Goal: Task Accomplishment & Management: Use online tool/utility

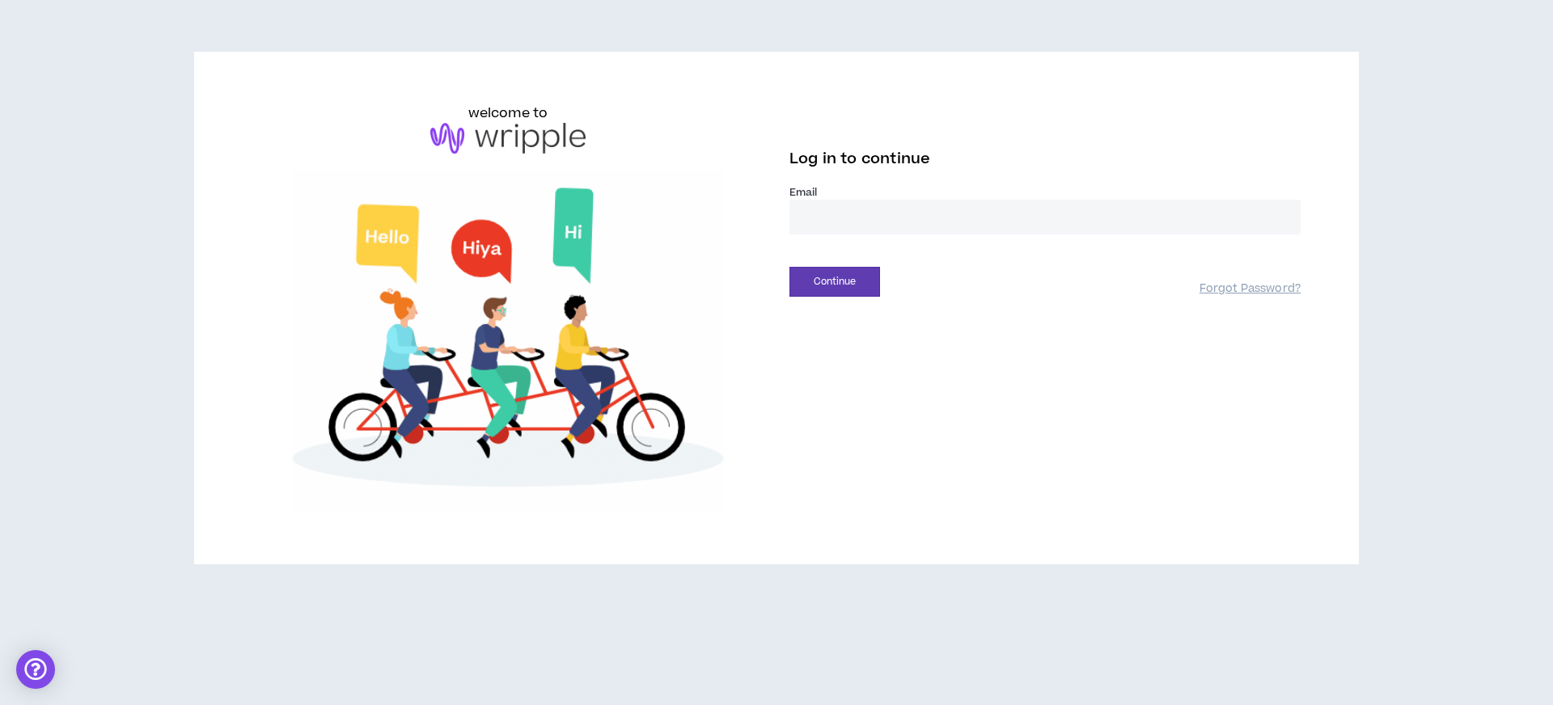
click at [830, 204] on input "email" at bounding box center [1045, 217] width 511 height 35
type input "**********"
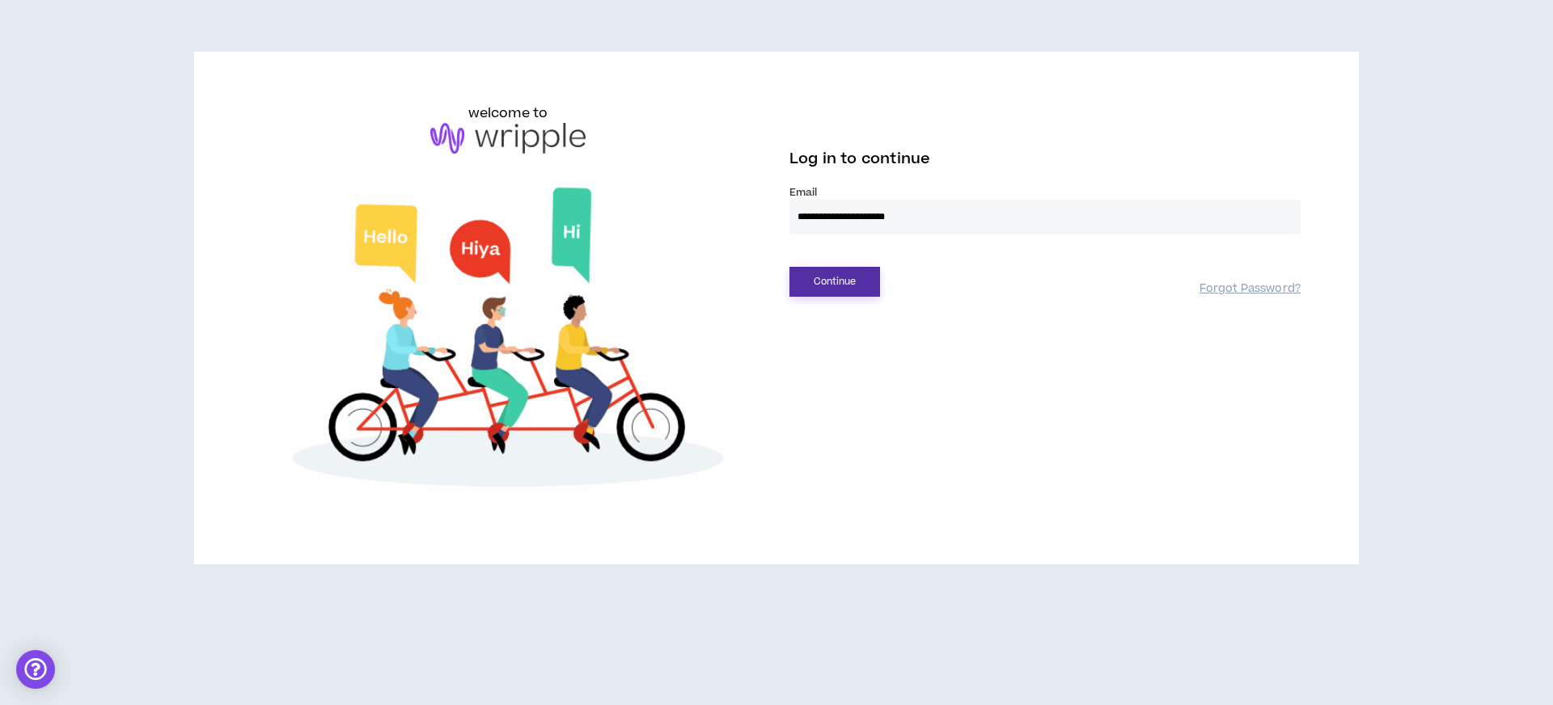
click at [829, 282] on button "Continue" at bounding box center [835, 282] width 91 height 30
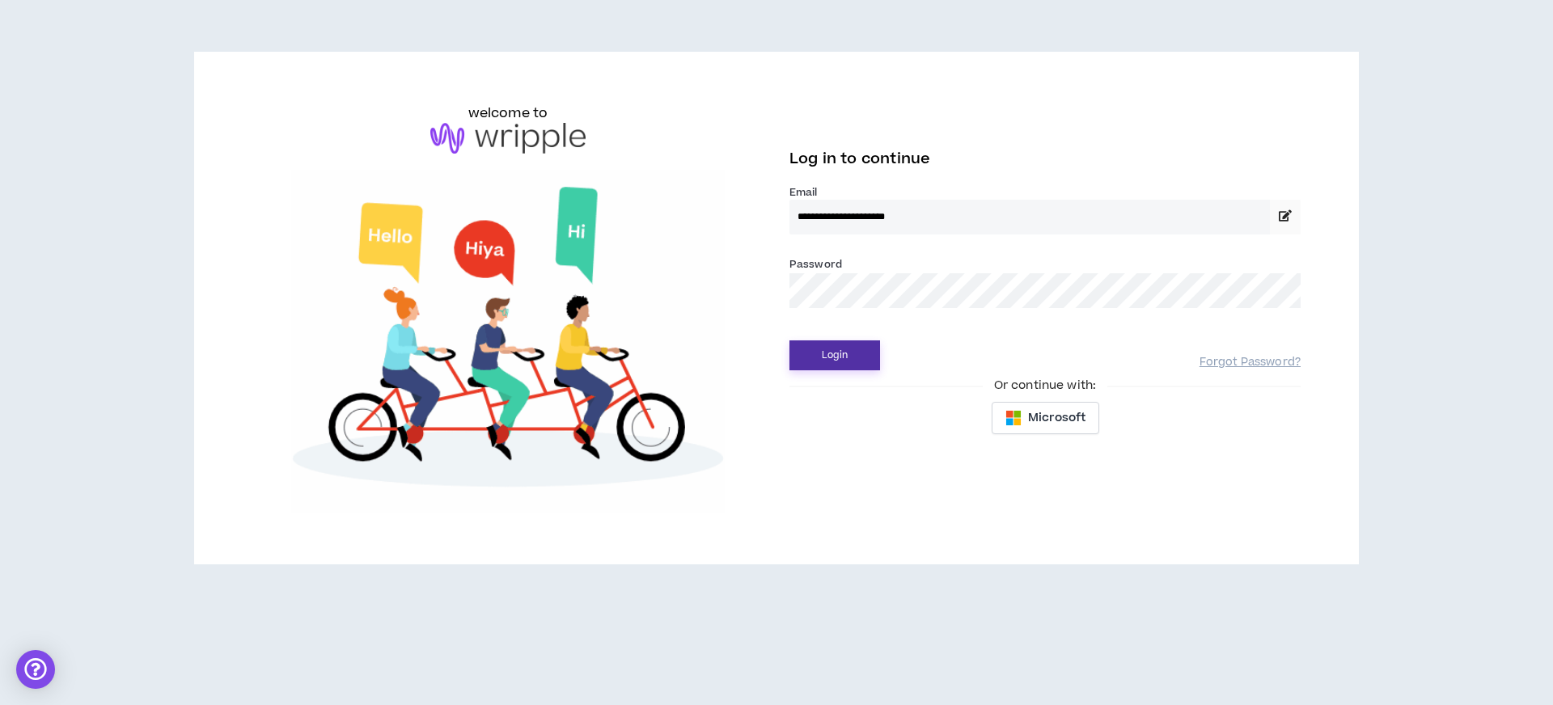
click at [832, 344] on button "Login" at bounding box center [835, 356] width 91 height 30
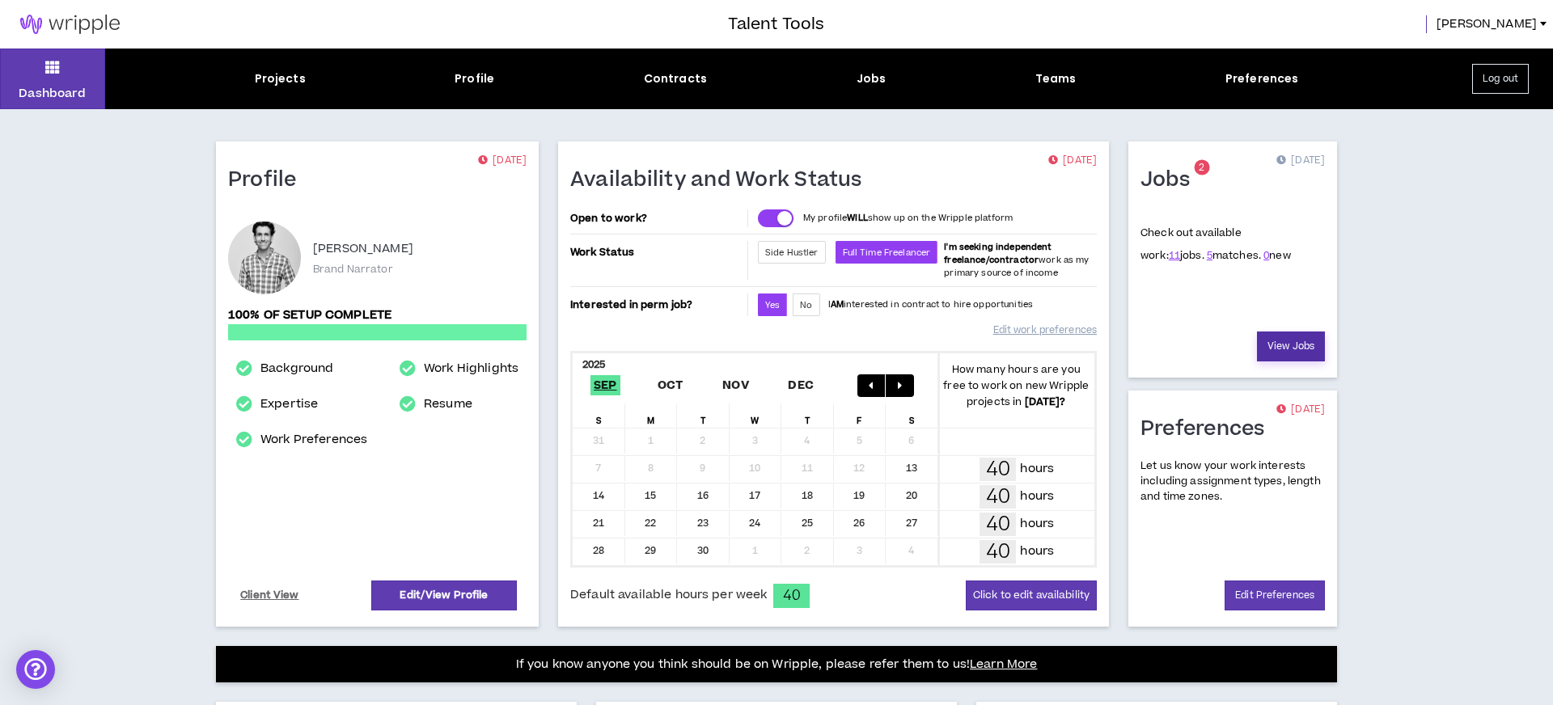
click at [1288, 342] on link "View Jobs" at bounding box center [1291, 347] width 68 height 30
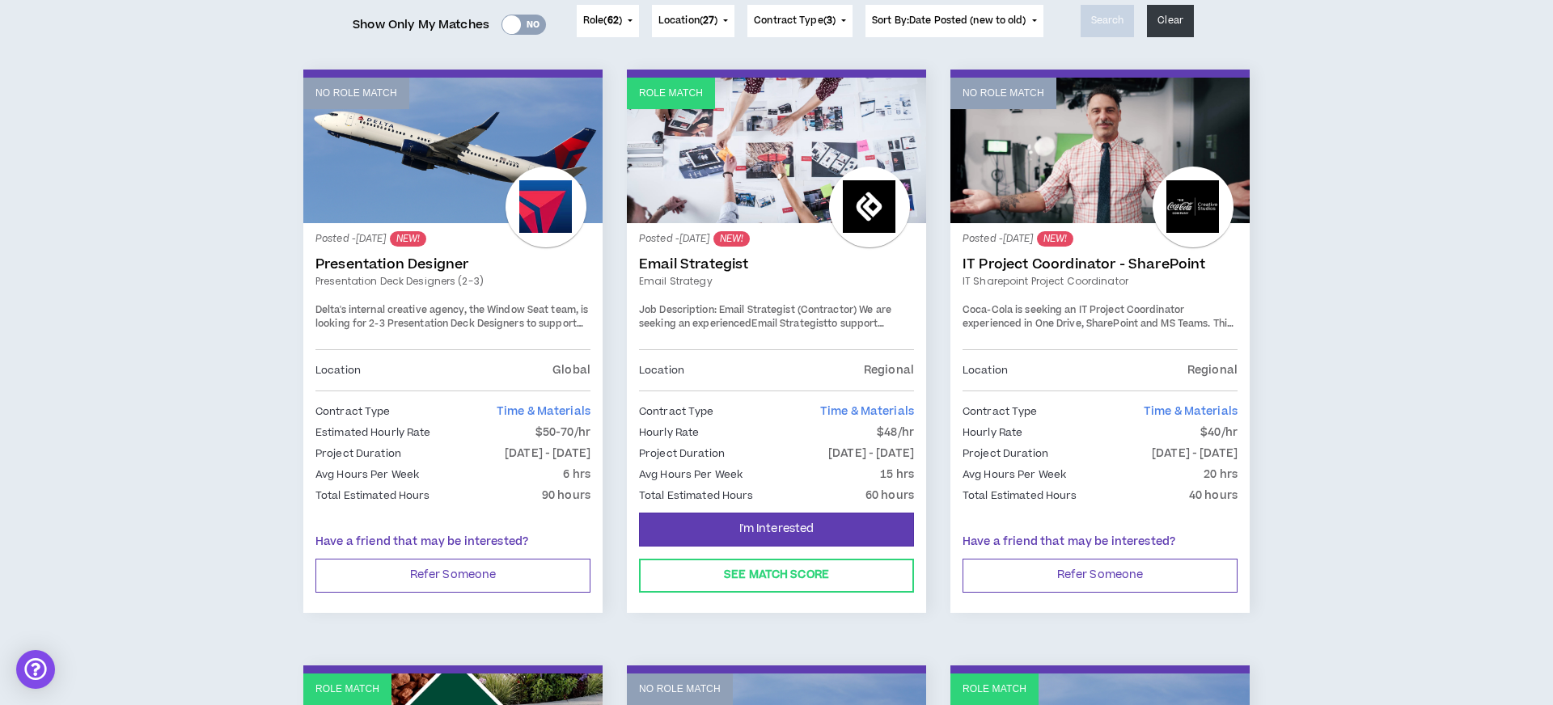
scroll to position [197, 0]
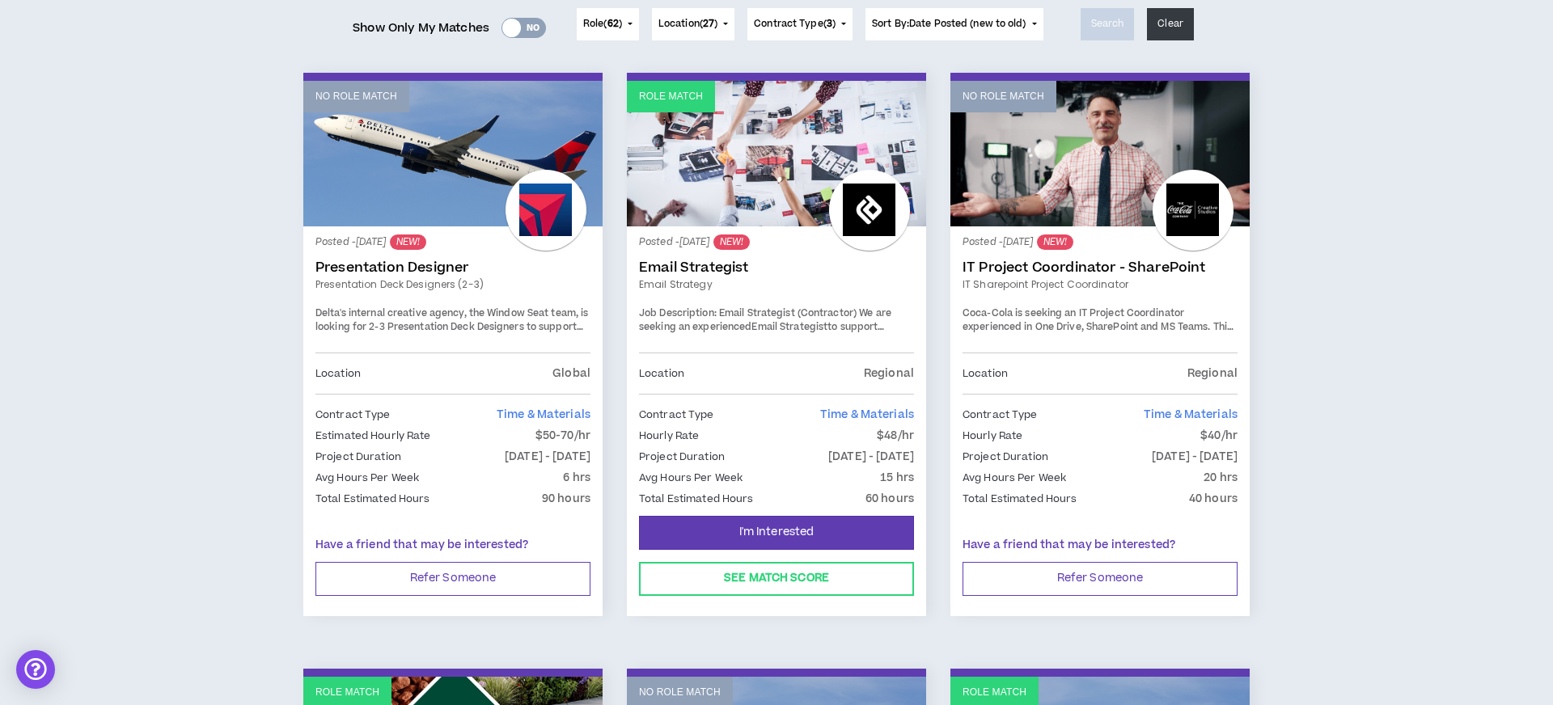
click at [535, 213] on div at bounding box center [546, 210] width 81 height 81
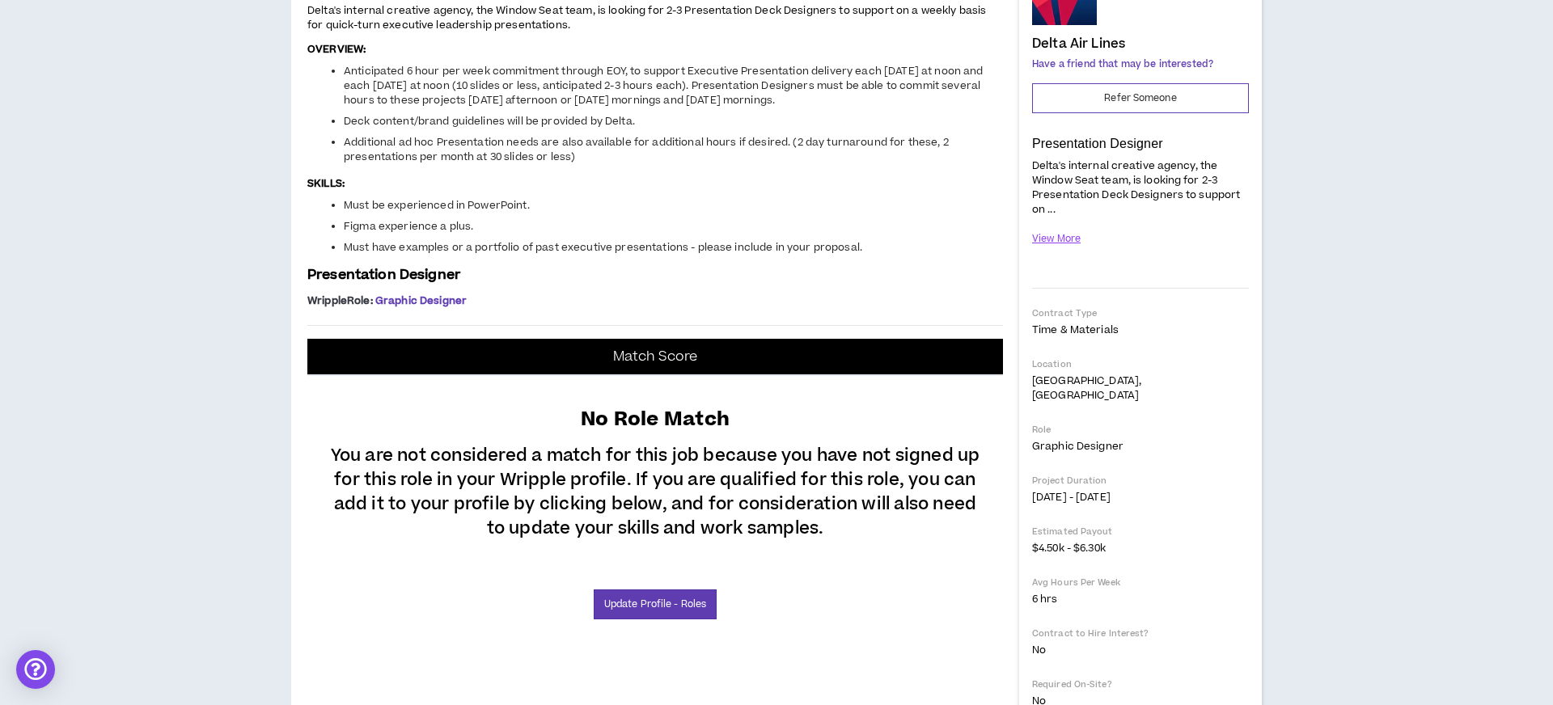
scroll to position [208, 0]
click at [1049, 238] on button "View More" at bounding box center [1056, 240] width 49 height 28
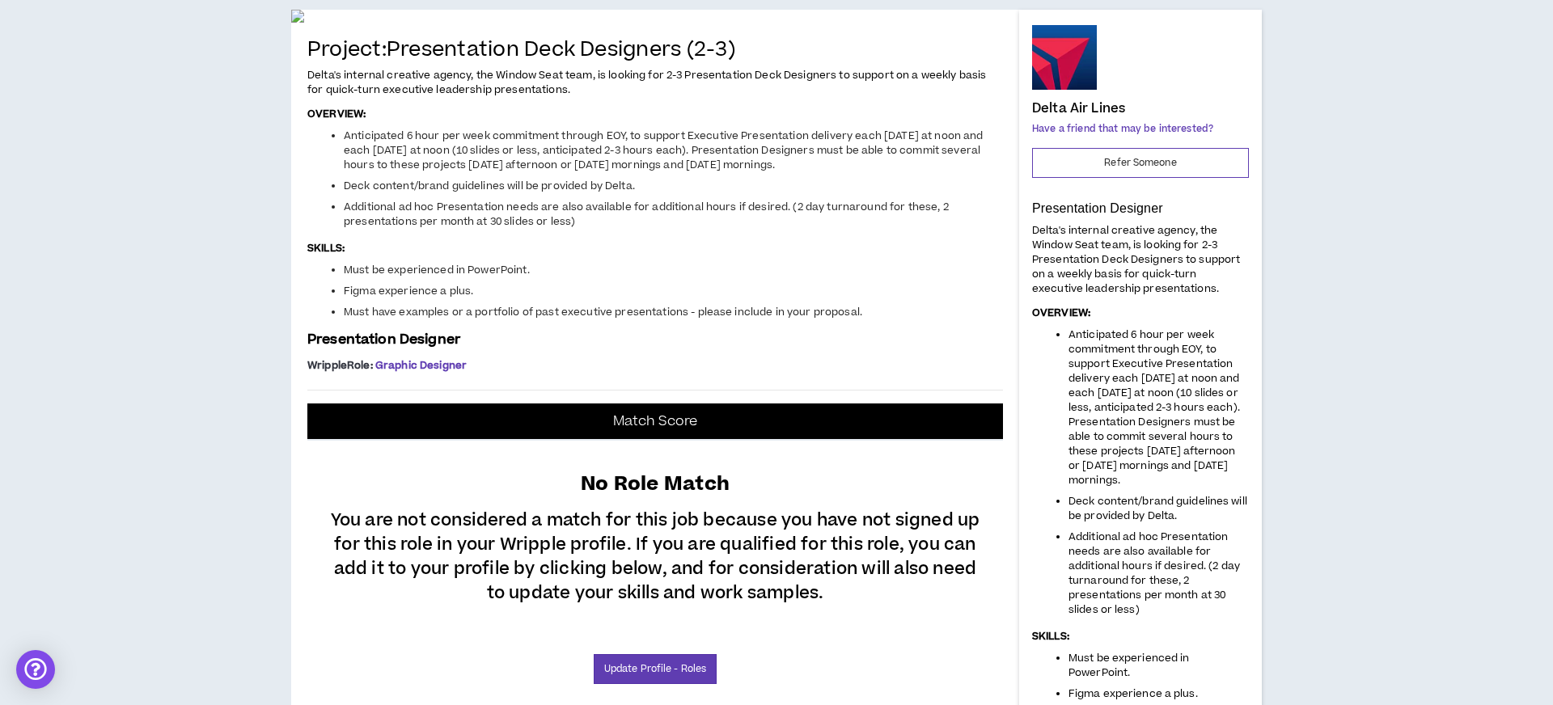
scroll to position [0, 0]
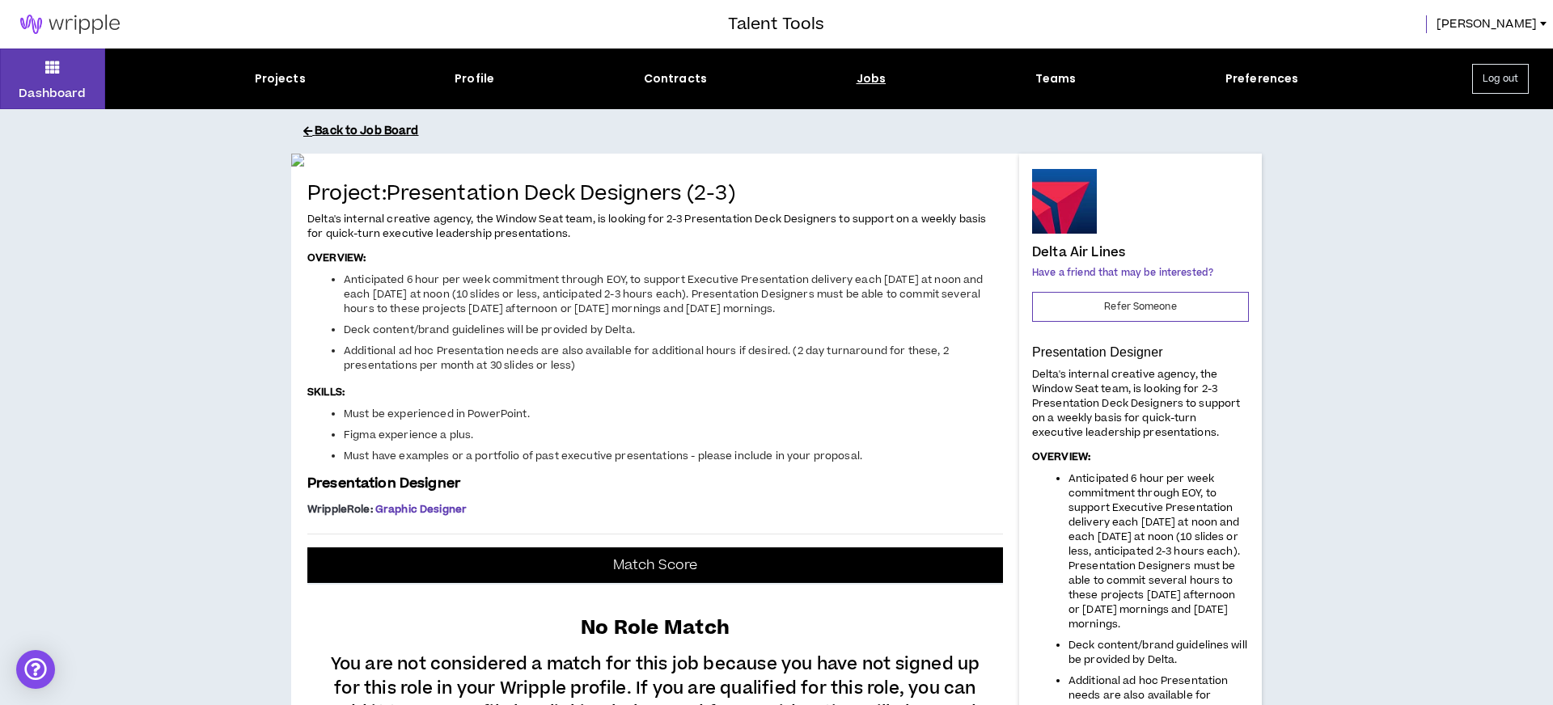
click at [356, 126] on button "Back to Job Board" at bounding box center [788, 131] width 971 height 28
